Goal: Information Seeking & Learning: Learn about a topic

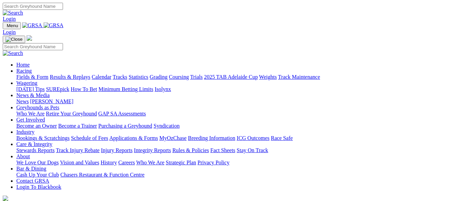
scroll to position [272, 0]
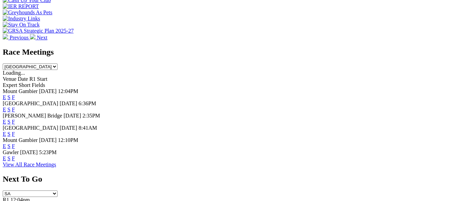
click at [15, 119] on link "F" at bounding box center [13, 122] width 3 height 6
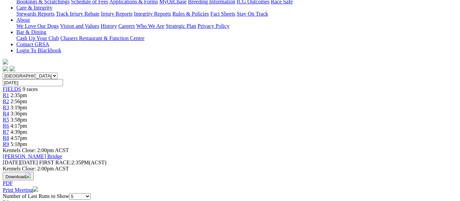
scroll to position [136, 0]
